Goal: Go to known website: Access a specific website the user already knows

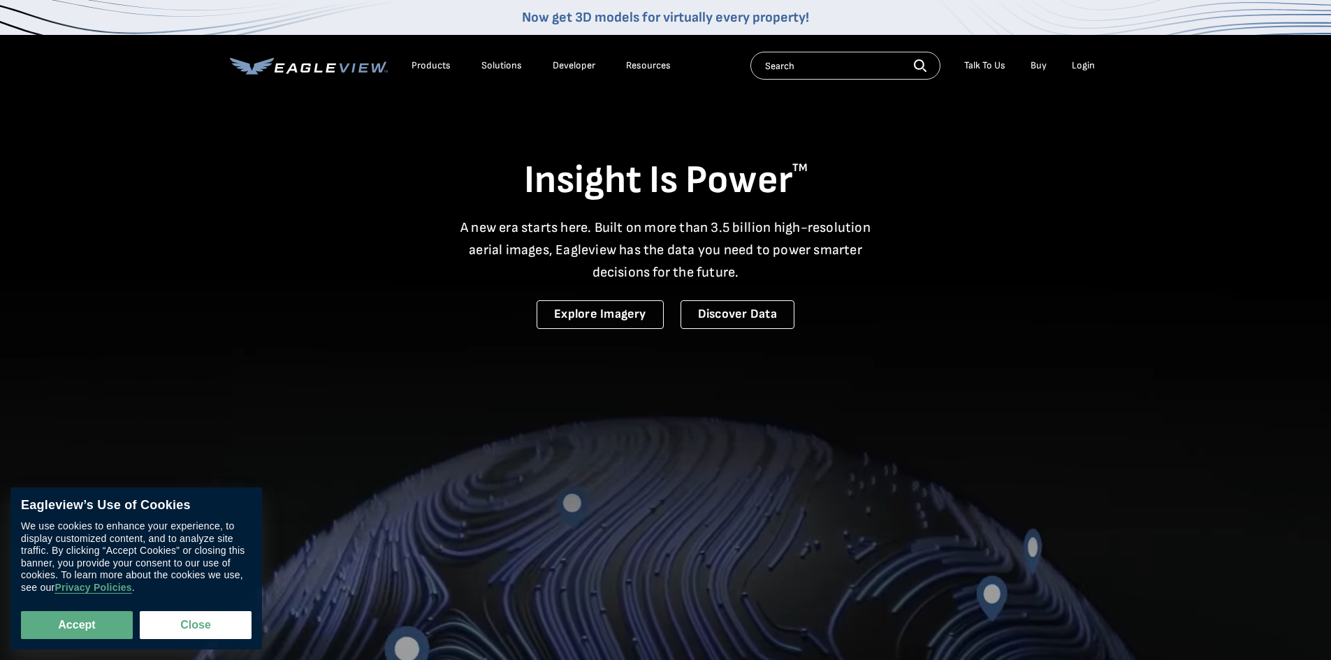
click at [555, 61] on link "Developer" at bounding box center [574, 65] width 43 height 13
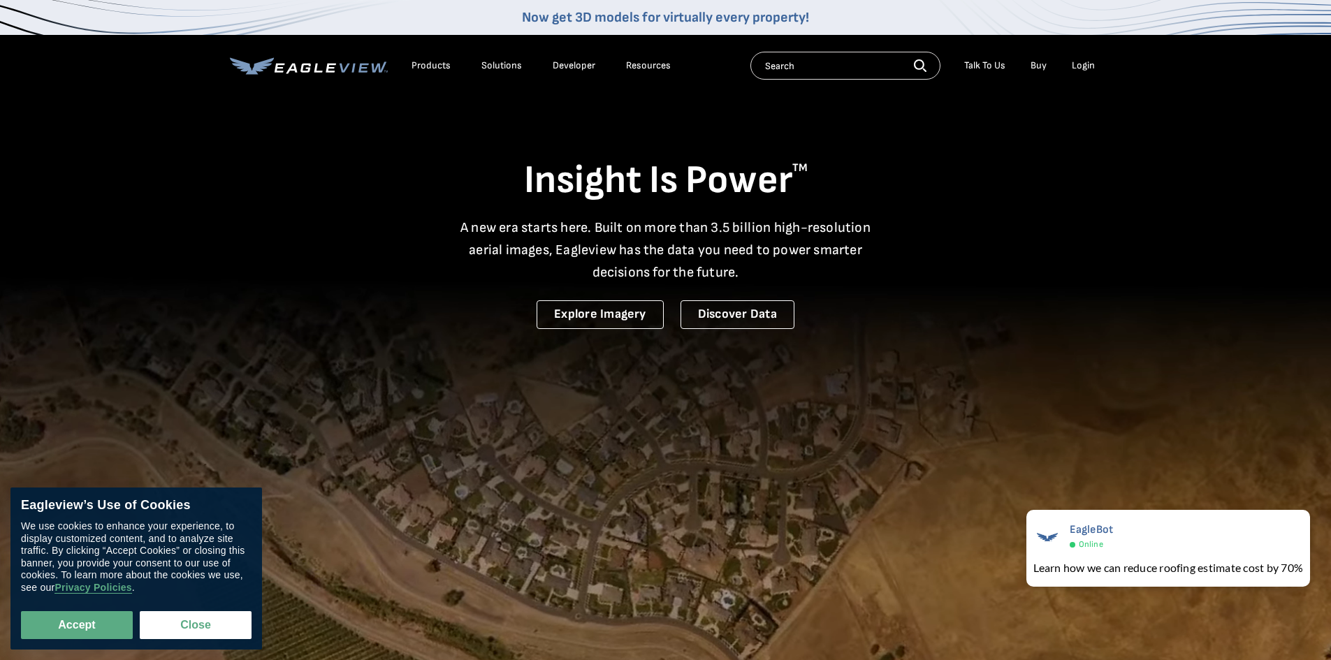
click at [1083, 68] on div "Login" at bounding box center [1083, 65] width 23 height 13
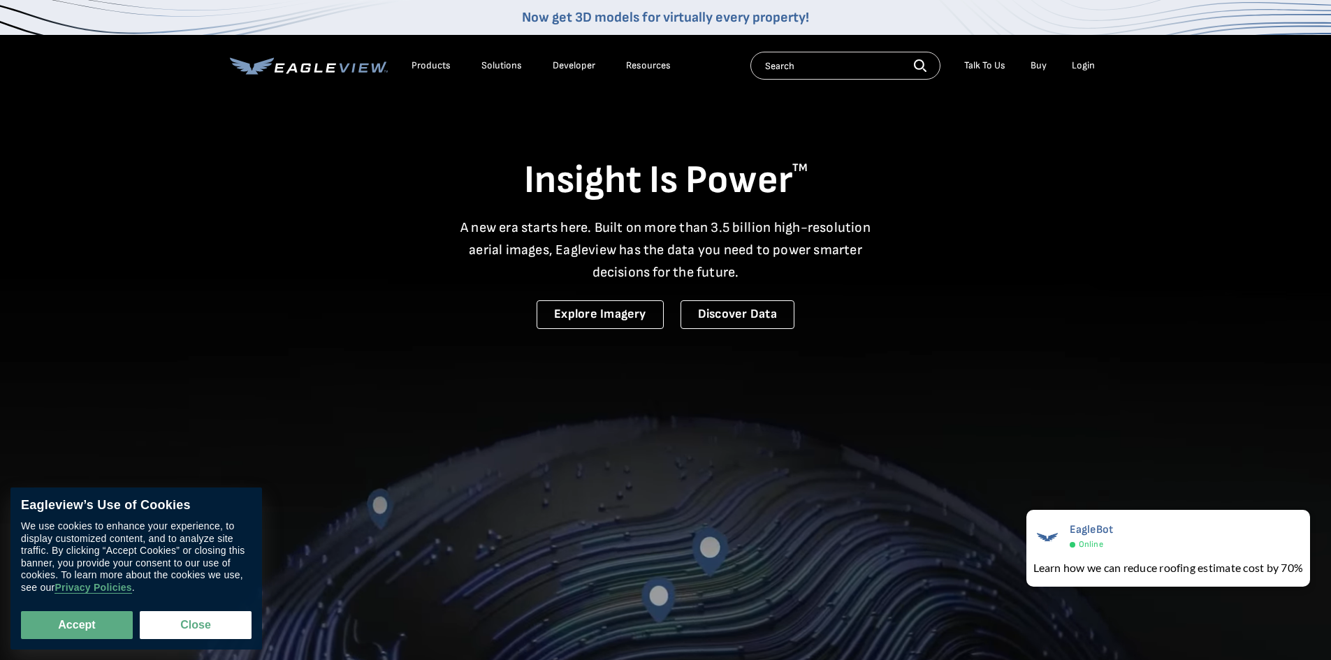
click at [1078, 68] on div "Login" at bounding box center [1083, 65] width 23 height 13
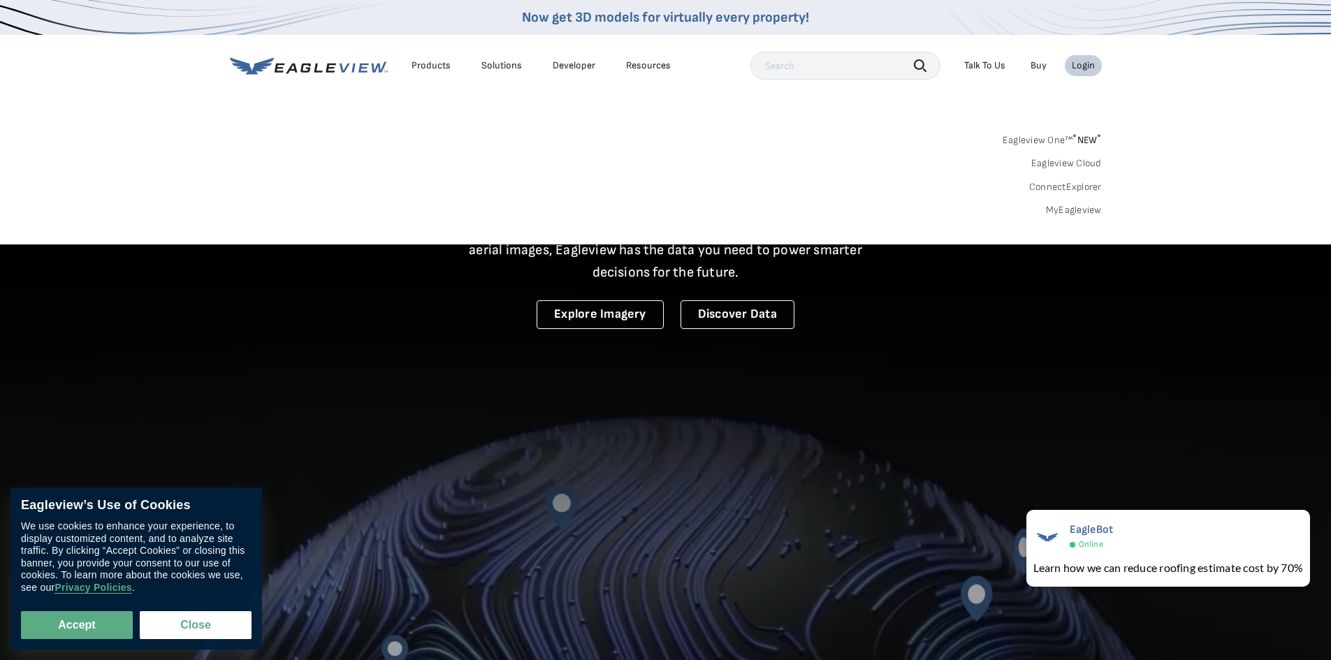
click at [1074, 210] on link "MyEagleview" at bounding box center [1074, 210] width 56 height 13
